Goal: Task Accomplishment & Management: Complete application form

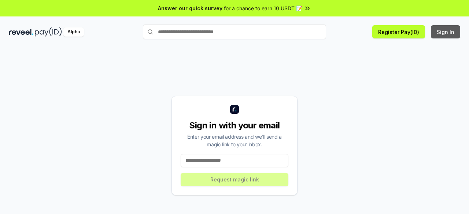
click at [445, 32] on button "Sign In" at bounding box center [445, 31] width 29 height 13
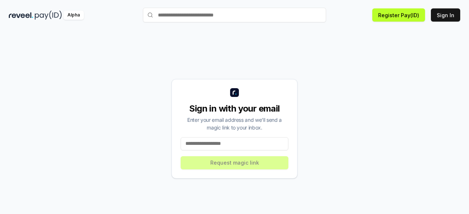
scroll to position [21, 0]
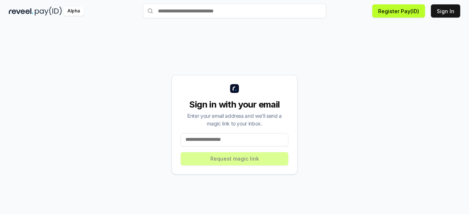
click at [272, 139] on input at bounding box center [235, 139] width 108 height 13
click at [275, 138] on input at bounding box center [235, 139] width 108 height 13
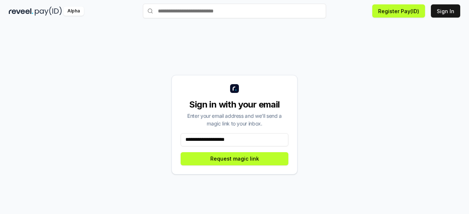
type input "**********"
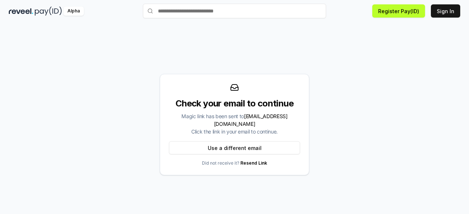
click at [272, 118] on span "jericoboban@gmail.com" at bounding box center [251, 120] width 74 height 14
